Goal: Find specific page/section: Find specific page/section

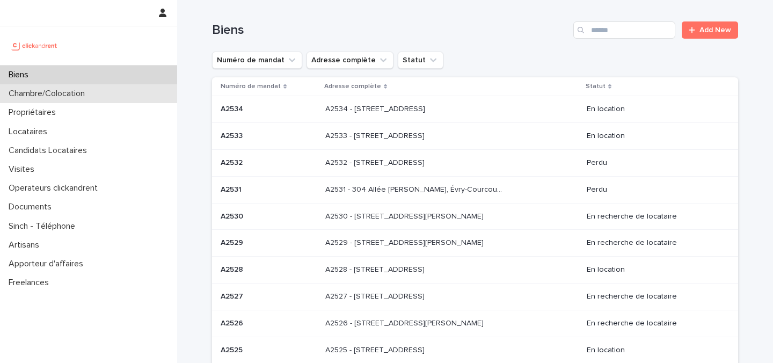
click at [97, 93] on div "Chambre/Colocation" at bounding box center [88, 93] width 177 height 19
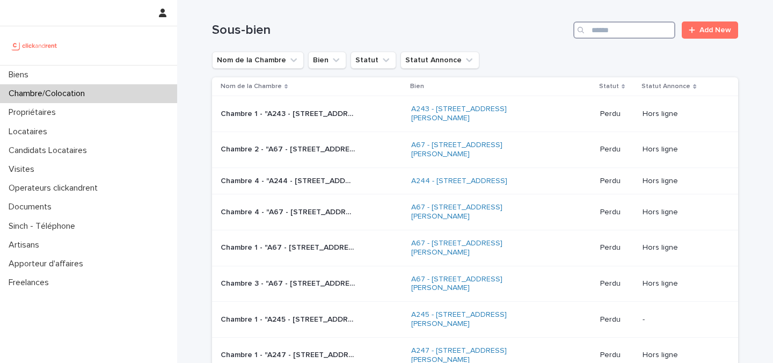
click at [636, 27] on input "Search" at bounding box center [624, 29] width 102 height 17
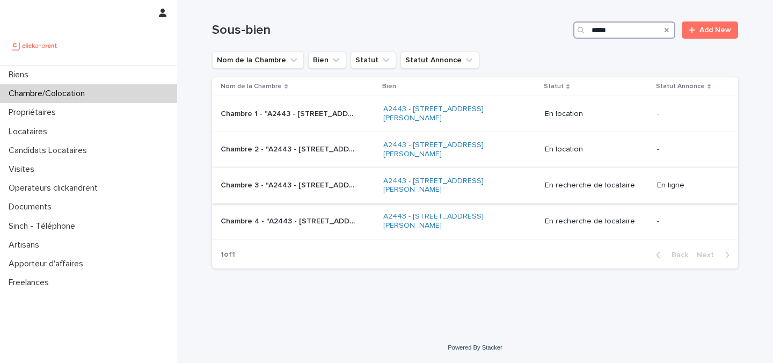
type input "*****"
click at [349, 190] on p "Chambre 3 - "A2443 - [STREET_ADDRESS][PERSON_NAME]"" at bounding box center [289, 184] width 136 height 11
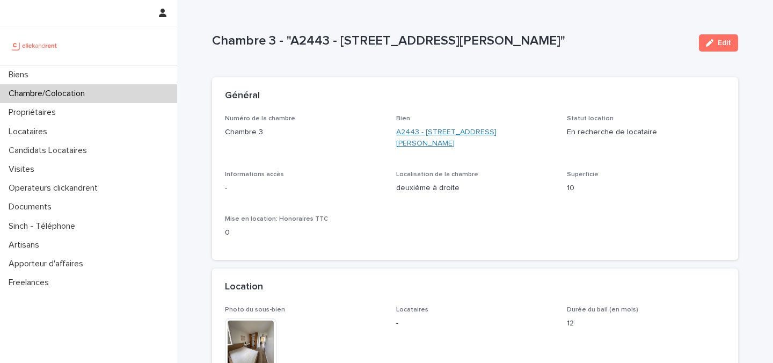
click at [419, 141] on link "A2443 - [STREET_ADDRESS][PERSON_NAME]" at bounding box center [475, 138] width 158 height 23
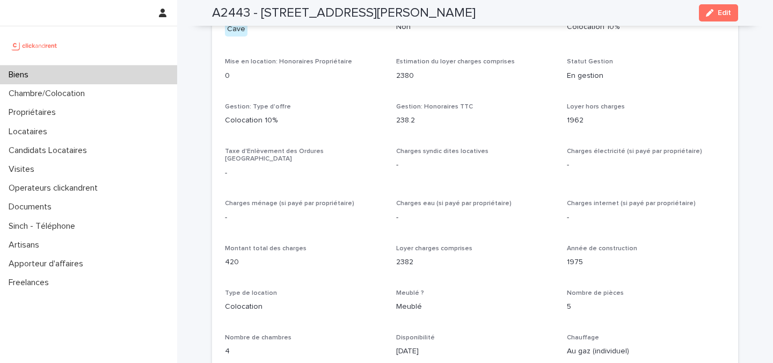
scroll to position [1119, 0]
